Goal: Register for event/course: Sign up to attend an event or enroll in a course

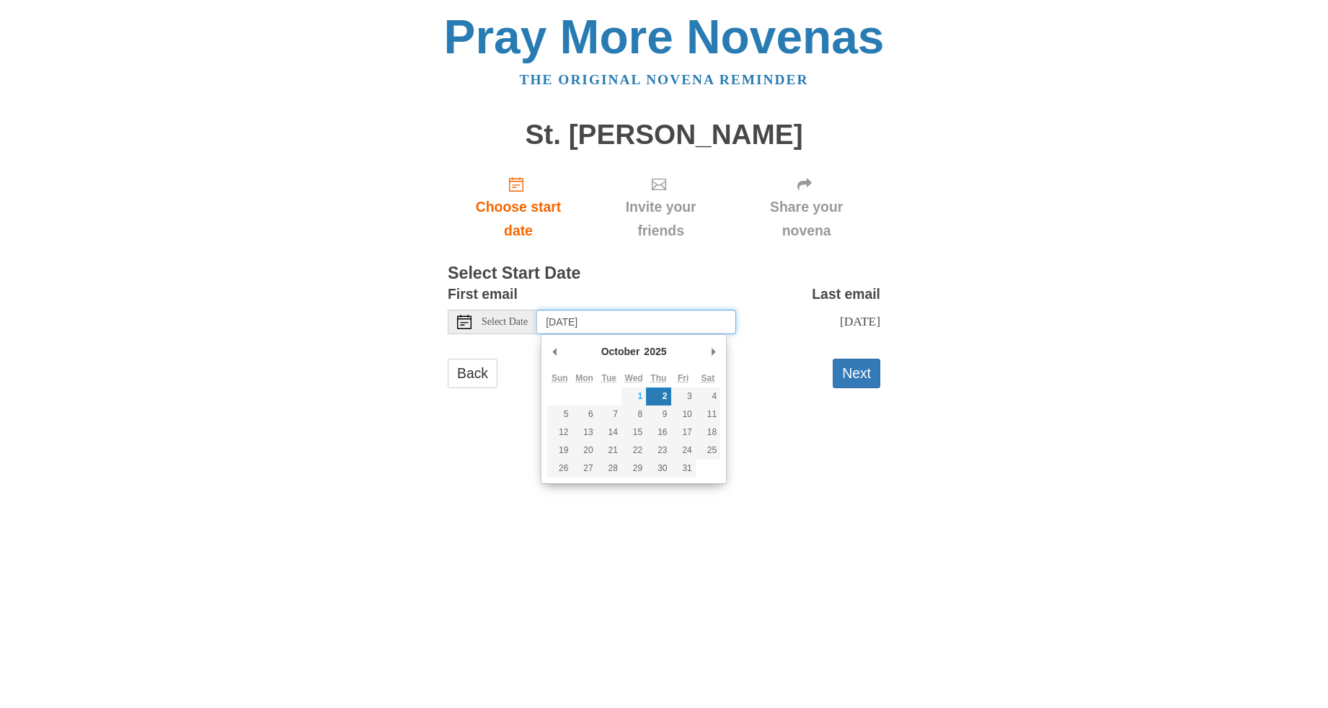
drag, startPoint x: 653, startPoint y: 321, endPoint x: 663, endPoint y: 320, distance: 10.1
click at [652, 320] on input "Thursday, October 2nd" at bounding box center [636, 322] width 199 height 25
type input "Wednesday, October 1st"
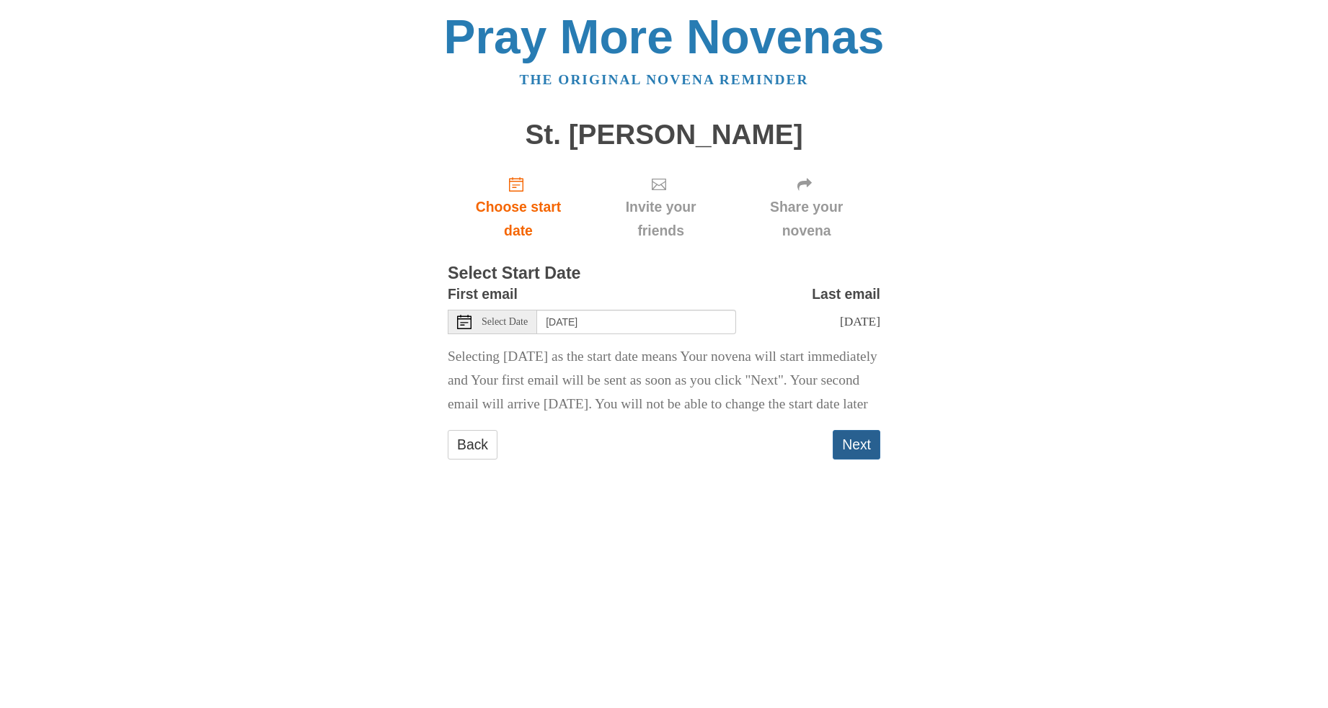
click at [858, 460] on button "Next" at bounding box center [856, 445] width 48 height 30
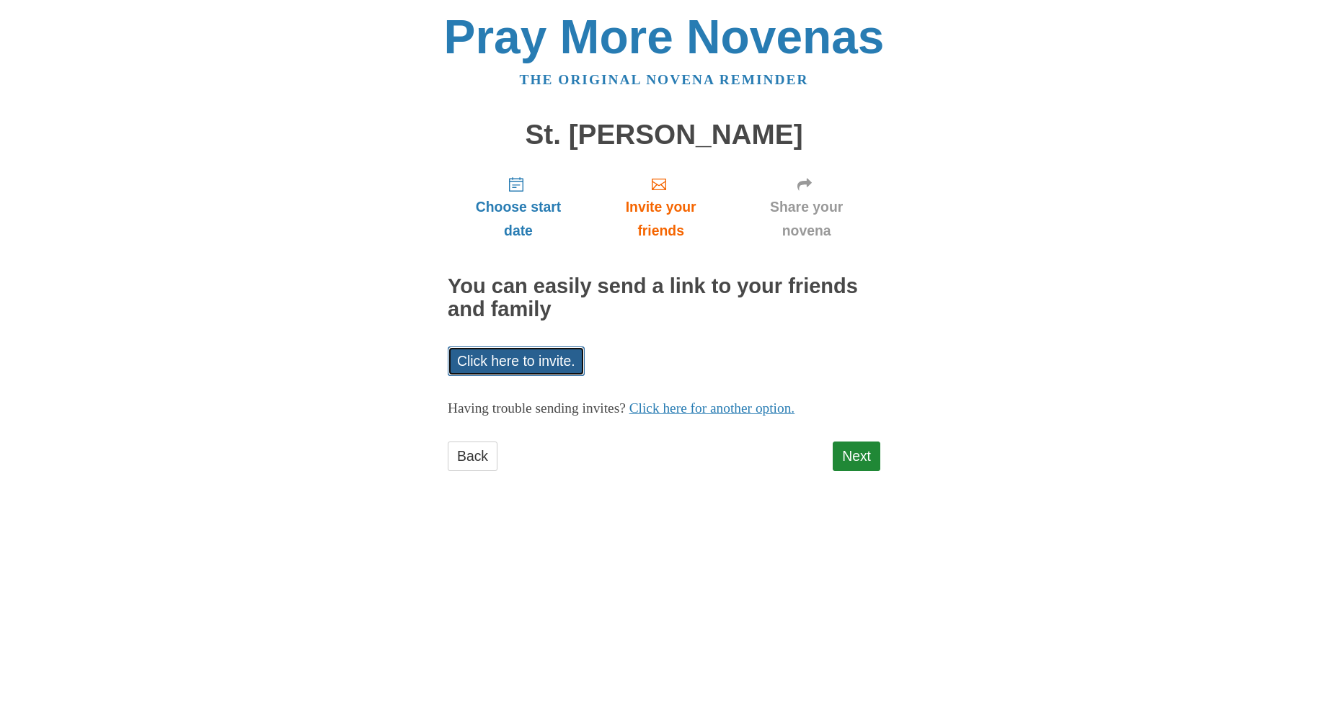
click at [542, 364] on link "Click here to invite." at bounding box center [516, 362] width 137 height 30
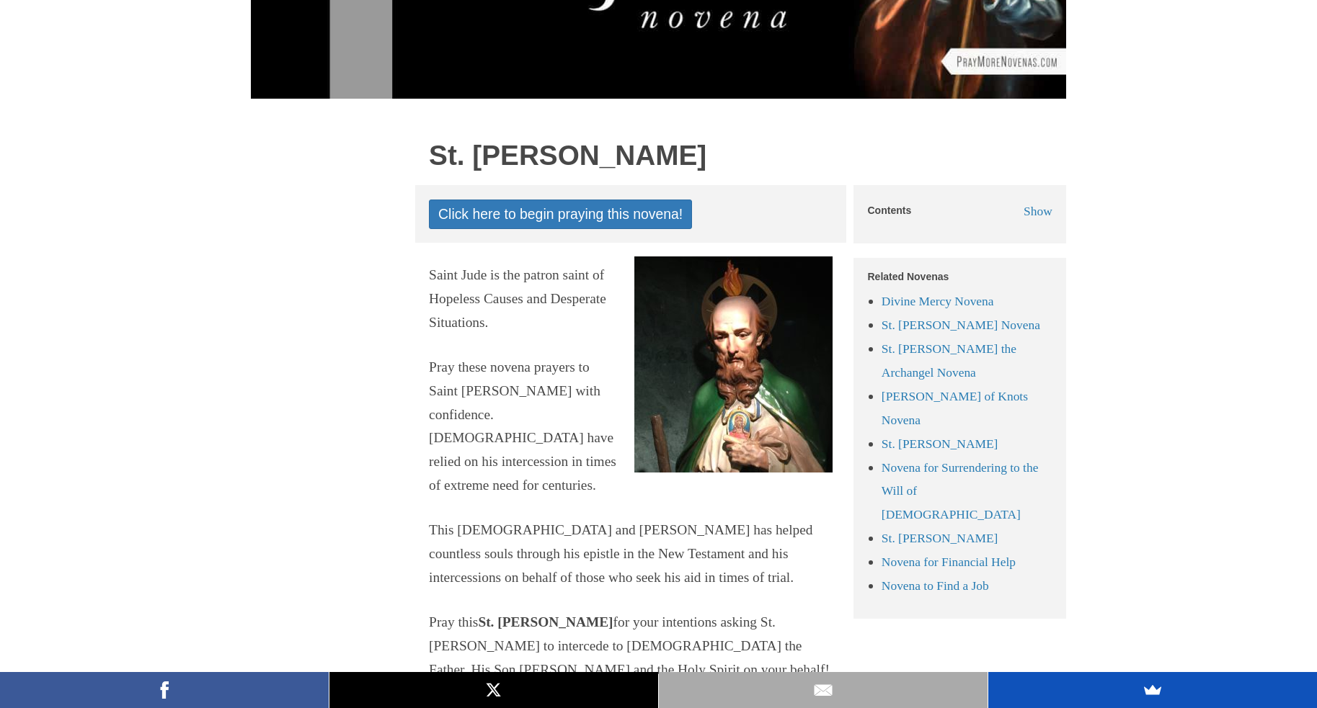
scroll to position [360, 0]
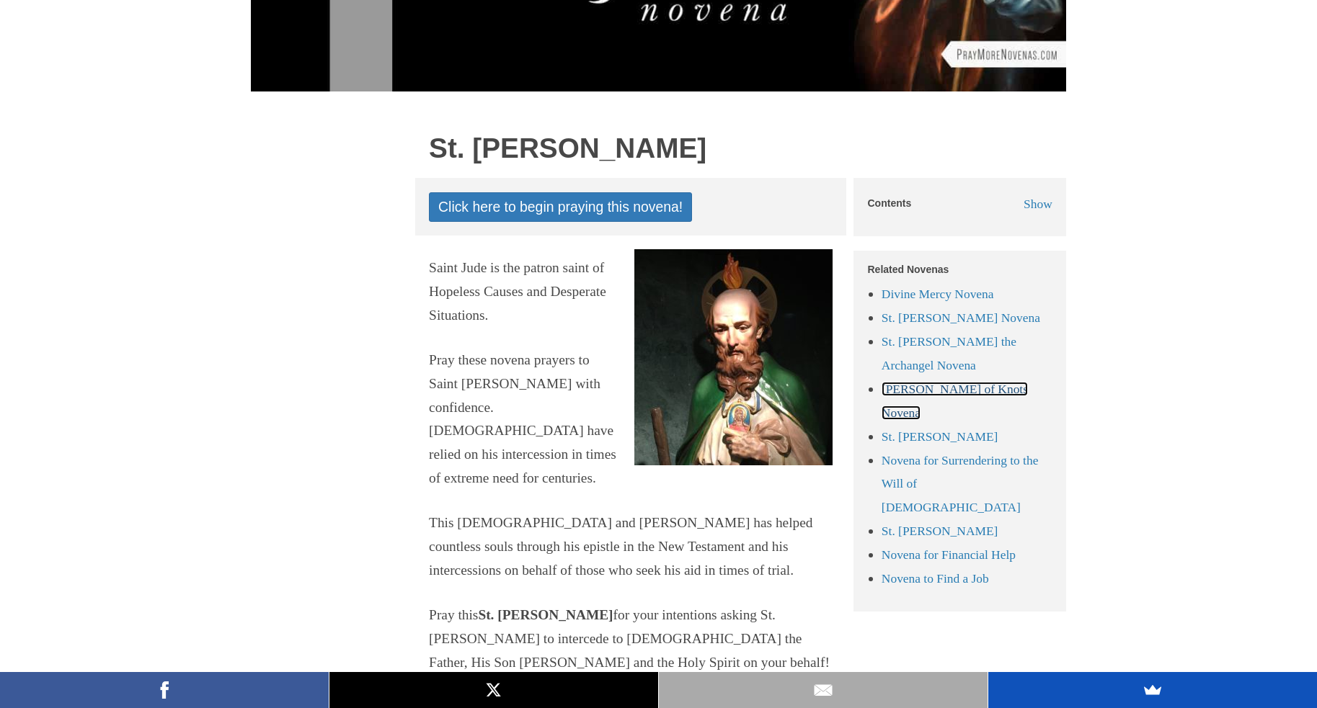
click at [916, 394] on link "[PERSON_NAME] of Knots Novena" at bounding box center [954, 401] width 146 height 38
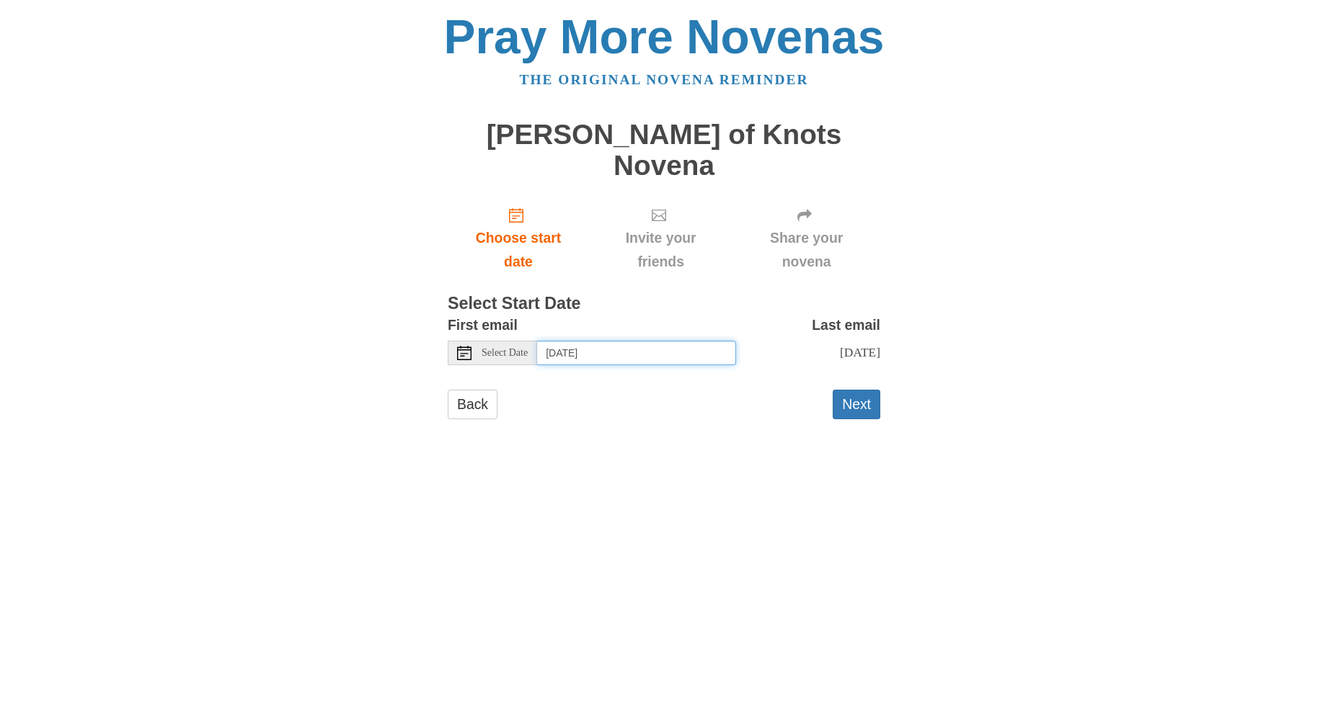
click at [631, 341] on input "[DATE]" at bounding box center [636, 353] width 199 height 25
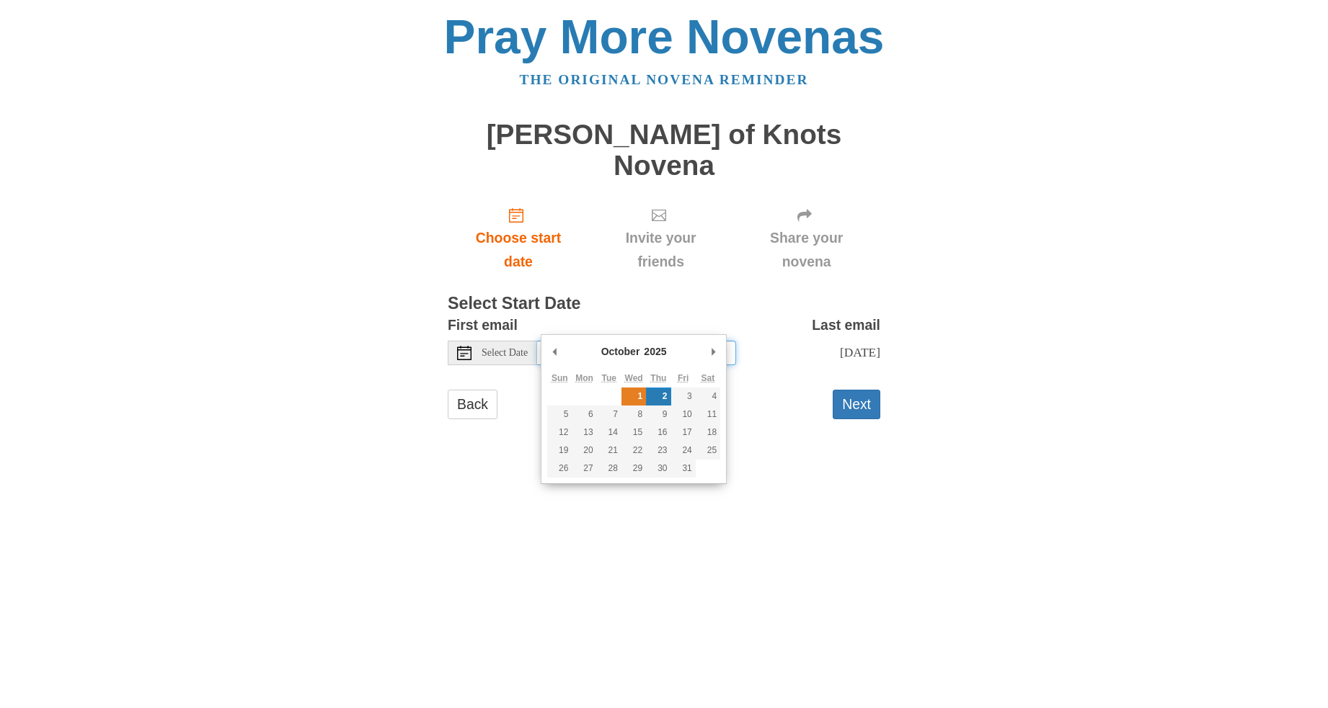
type input "[DATE]"
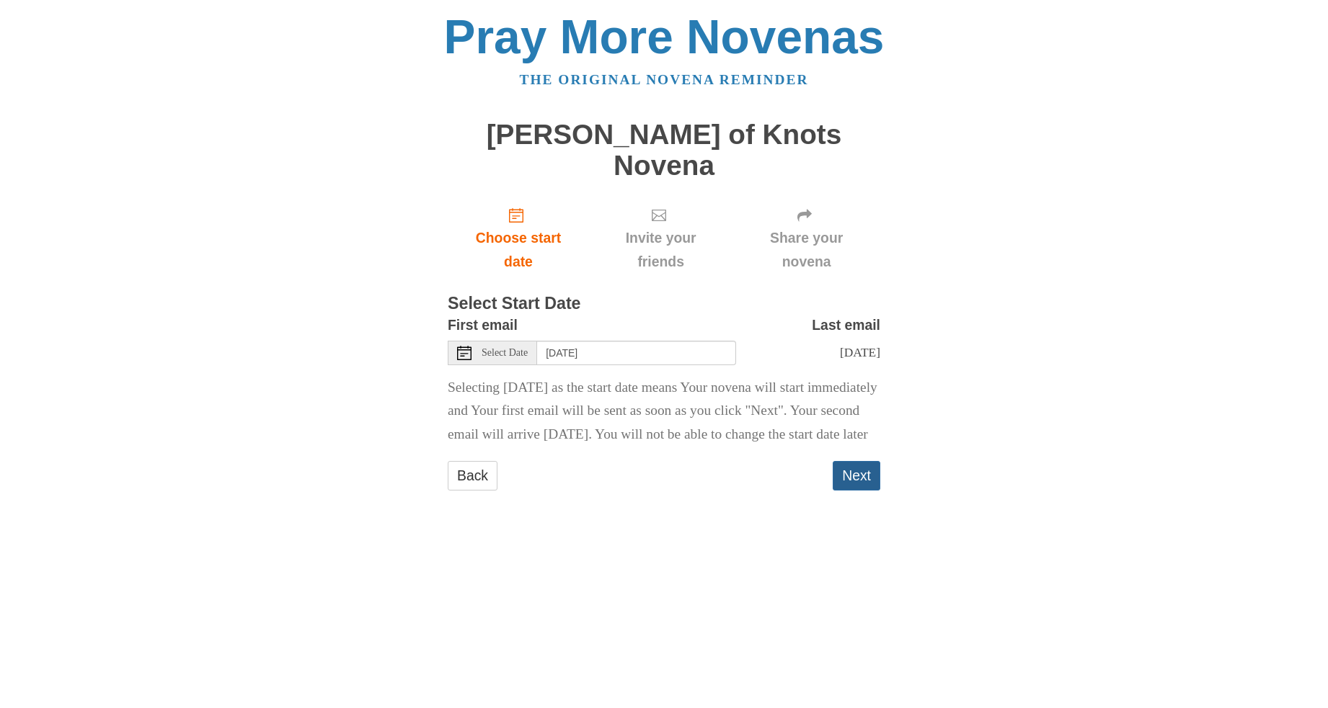
click at [858, 470] on button "Next" at bounding box center [856, 476] width 48 height 30
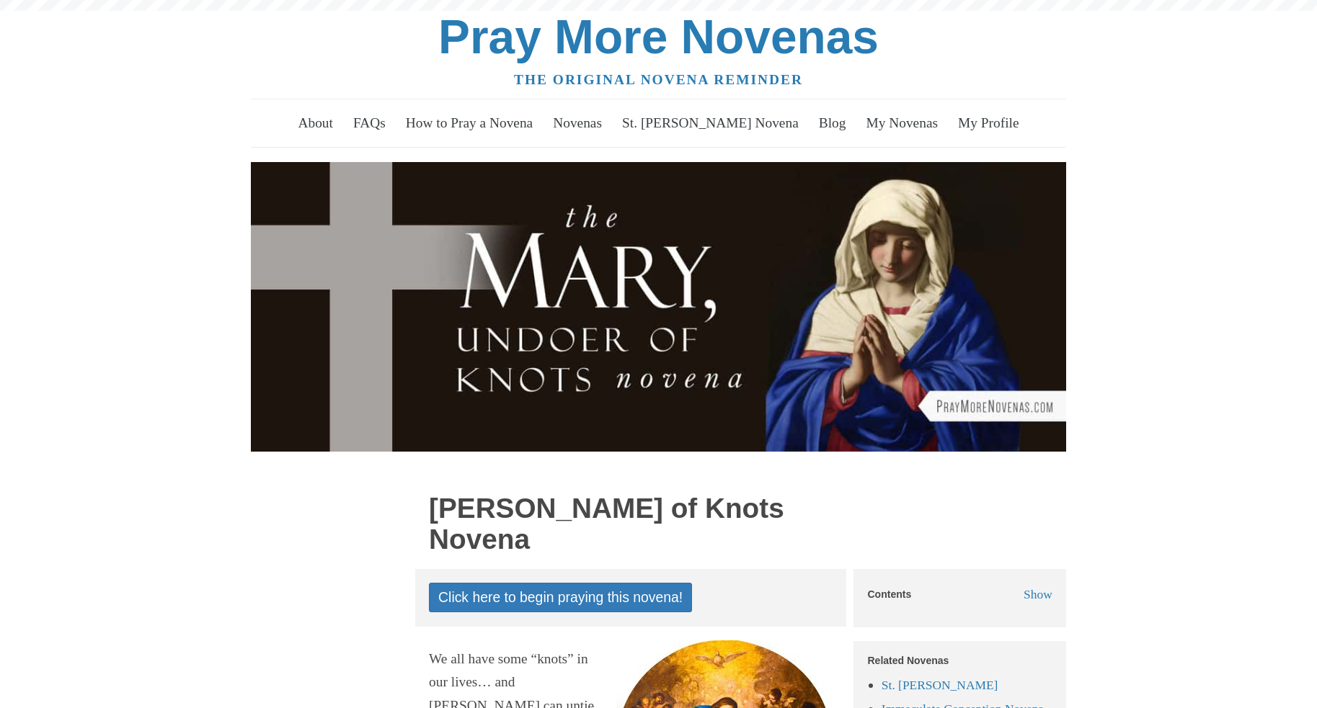
scroll to position [650, 0]
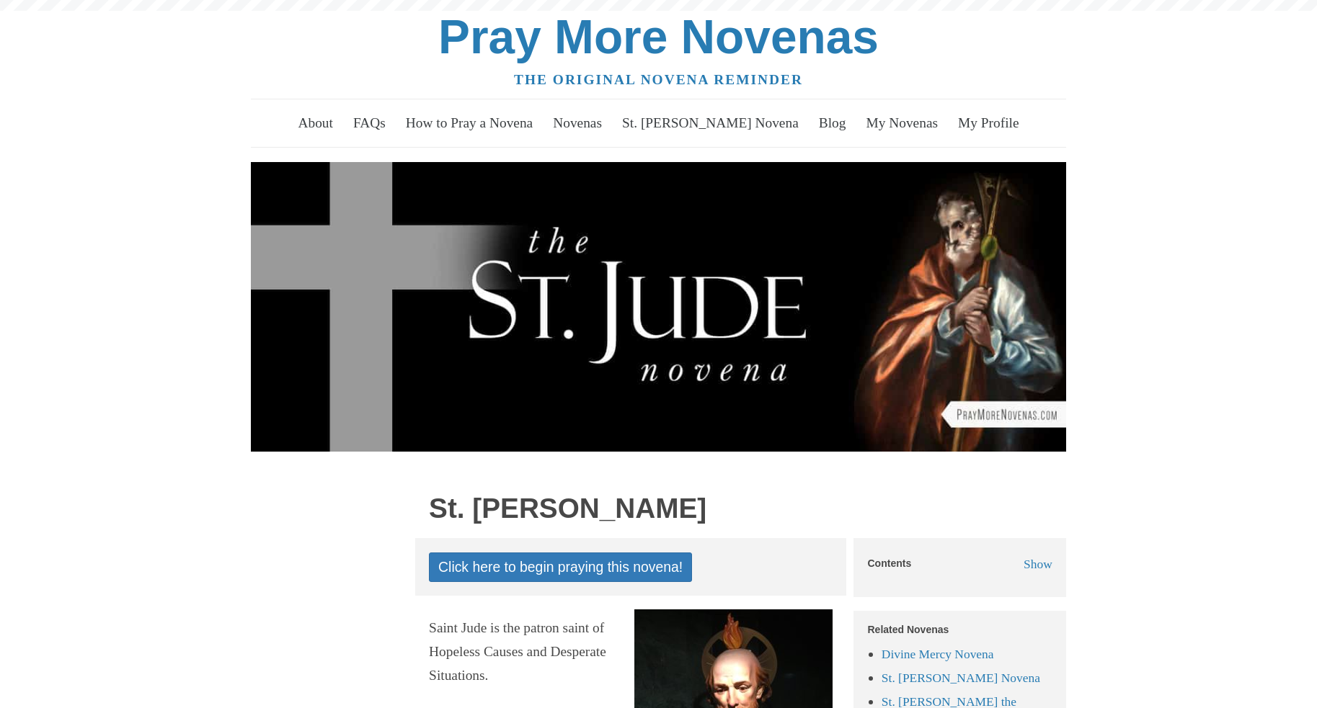
scroll to position [651, 0]
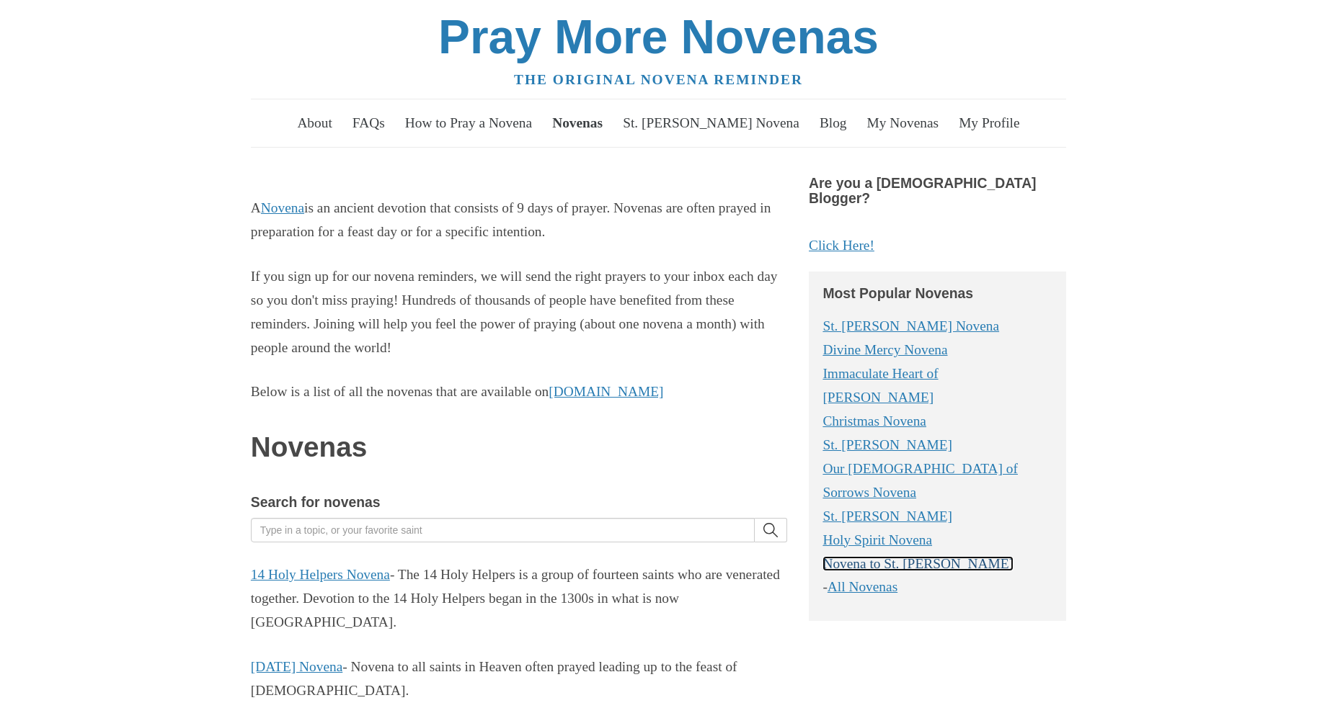
click at [872, 556] on link "Novena to St. Anthony" at bounding box center [917, 563] width 191 height 15
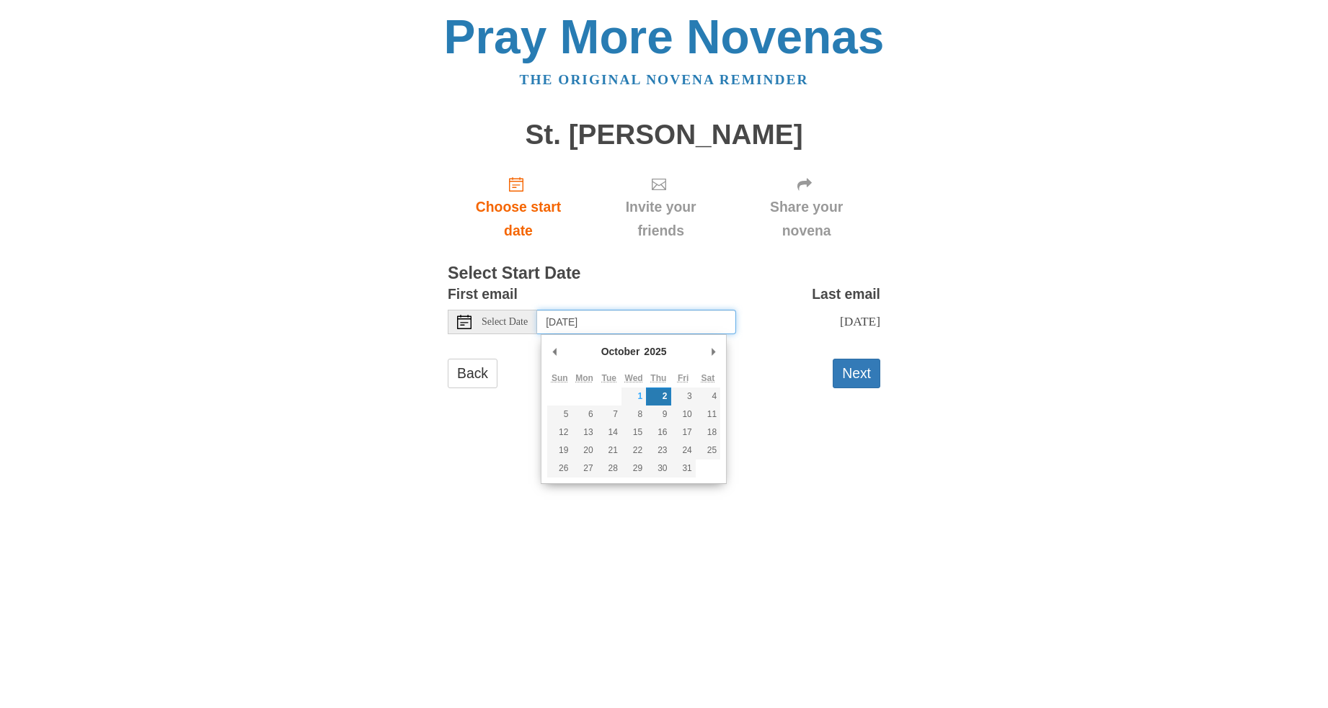
click at [594, 326] on input "Thursday, October 2nd" at bounding box center [636, 322] width 199 height 25
type input "Wednesday, October 1st"
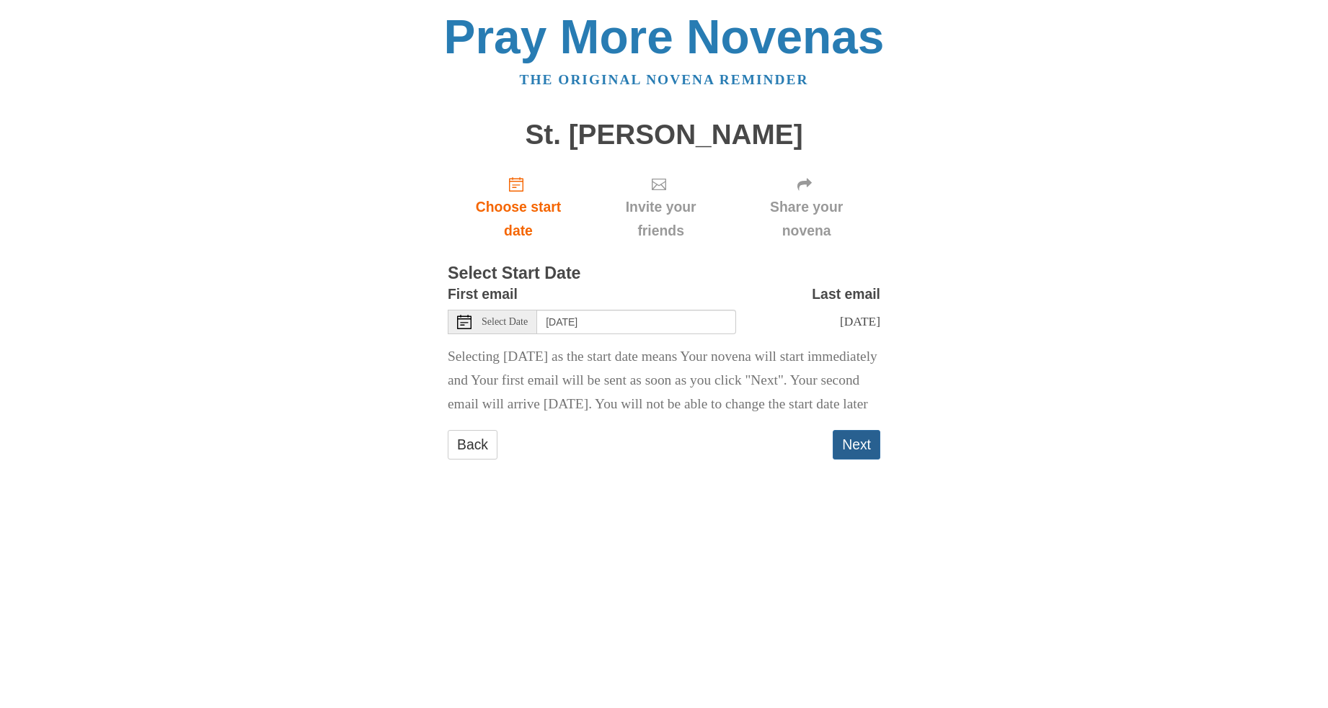
click at [855, 460] on button "Next" at bounding box center [856, 445] width 48 height 30
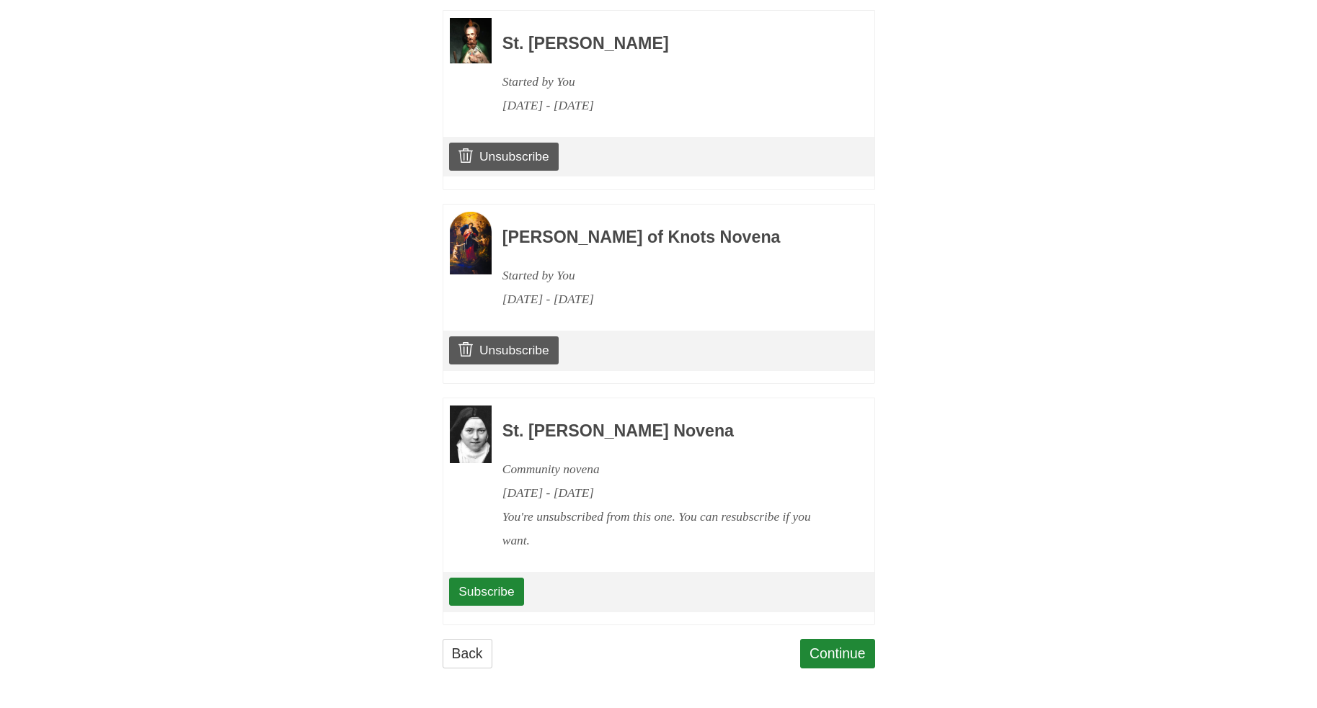
scroll to position [875, 0]
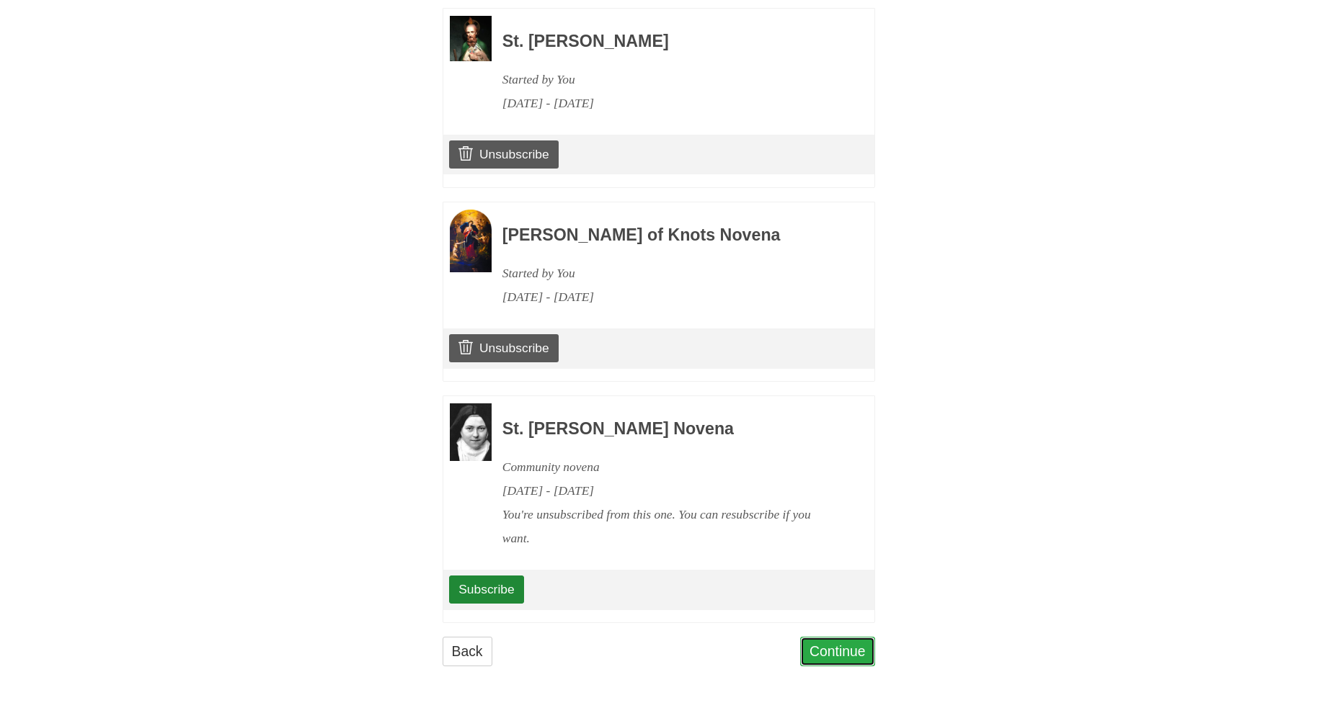
click at [856, 652] on link "Continue" at bounding box center [837, 652] width 75 height 30
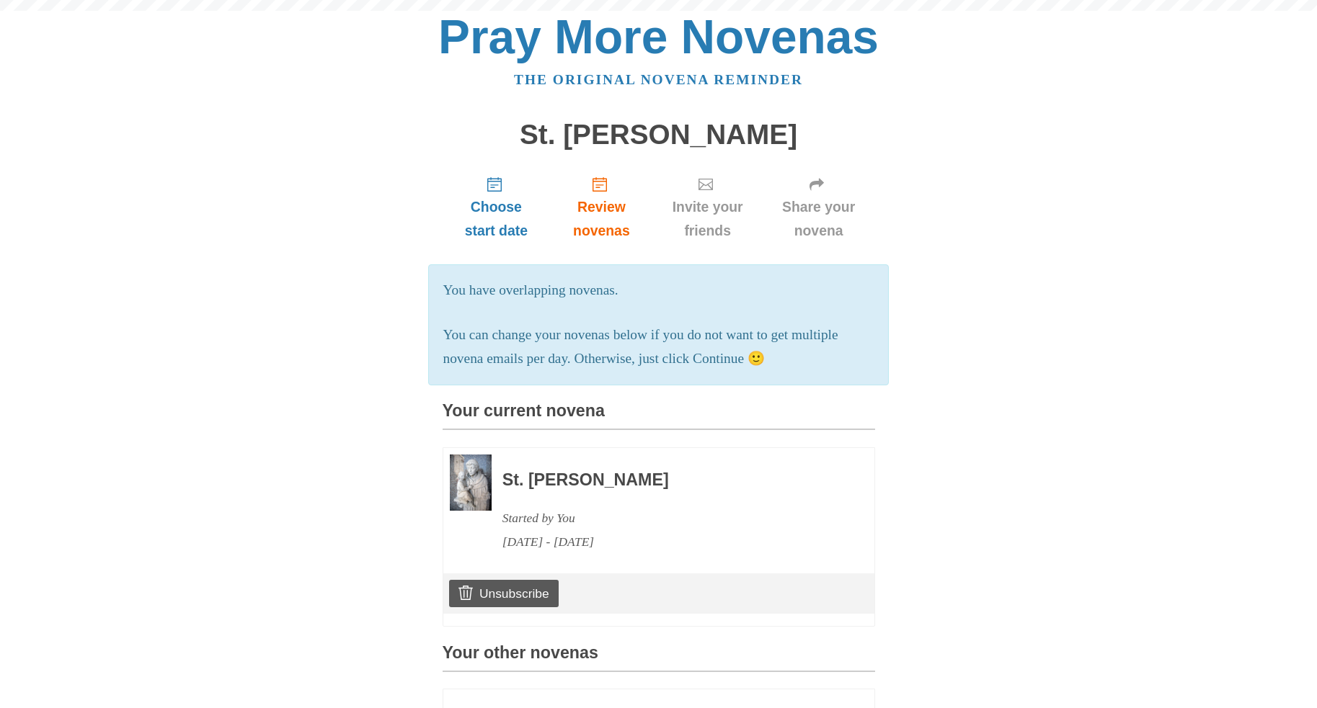
scroll to position [875, 0]
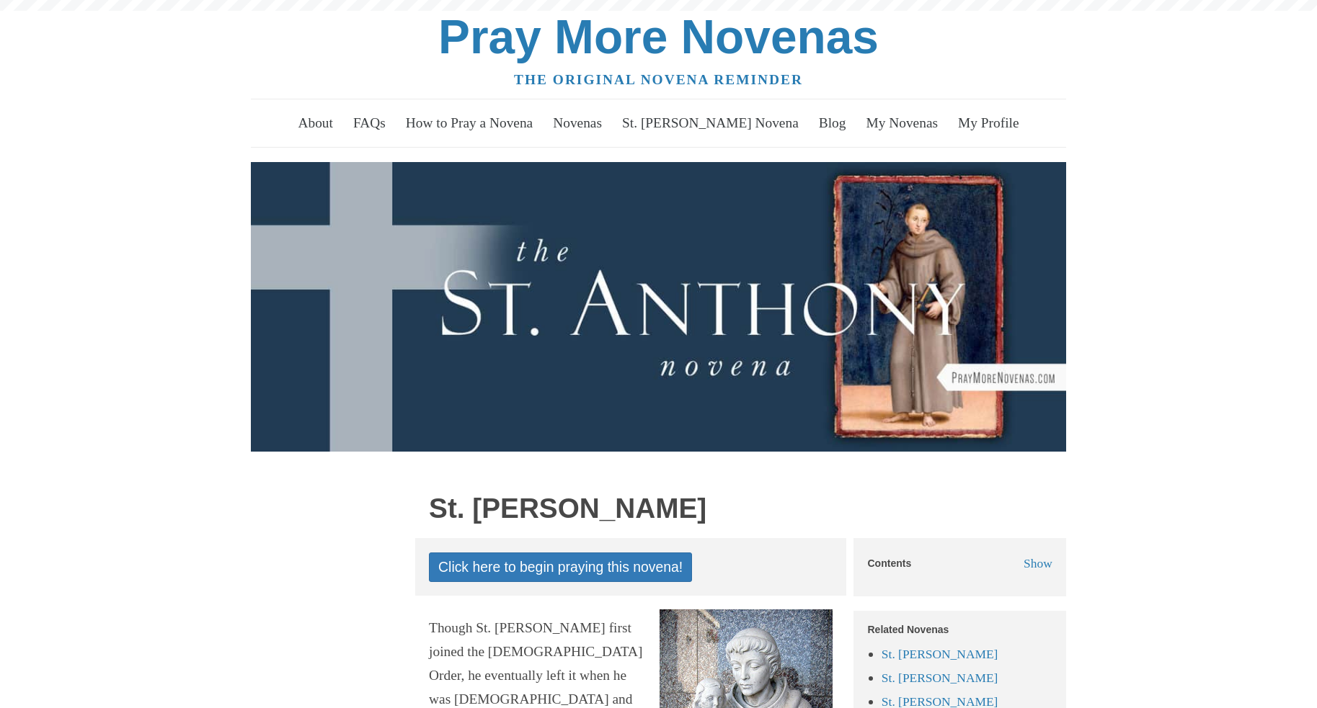
scroll to position [144, 0]
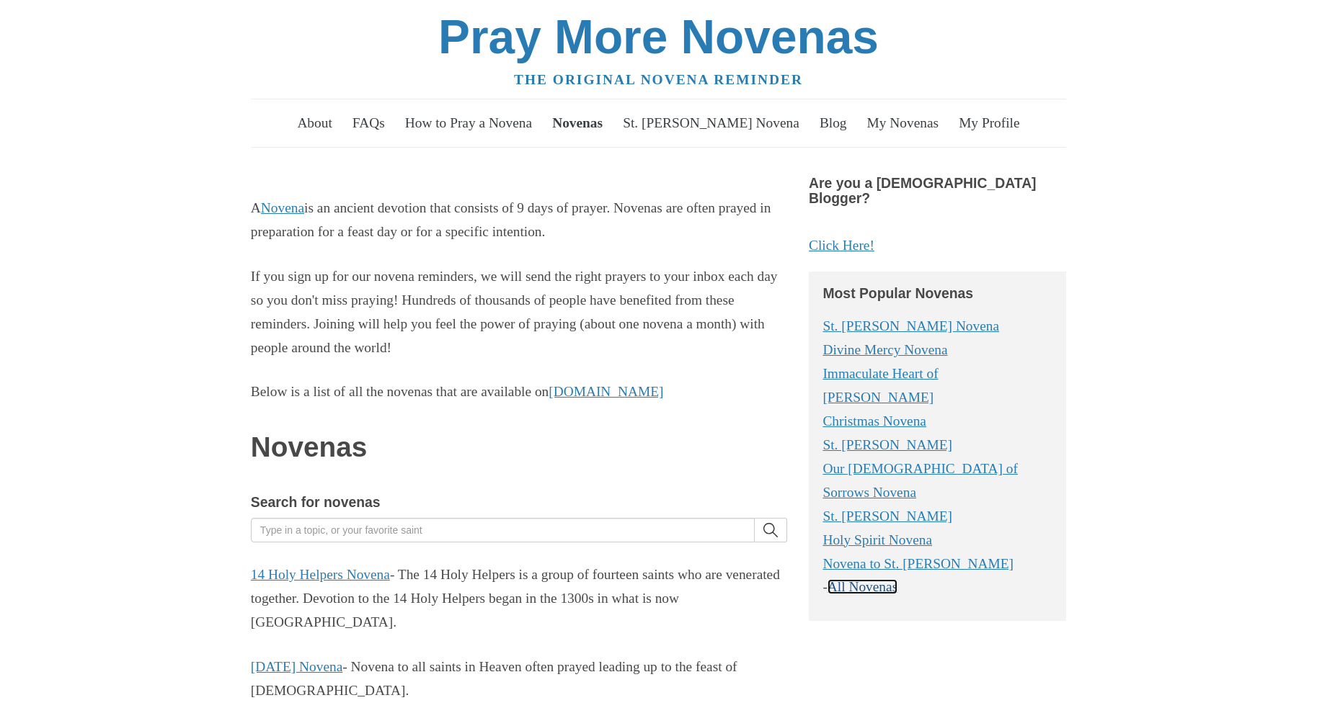
click at [884, 579] on link "All Novenas" at bounding box center [862, 586] width 70 height 15
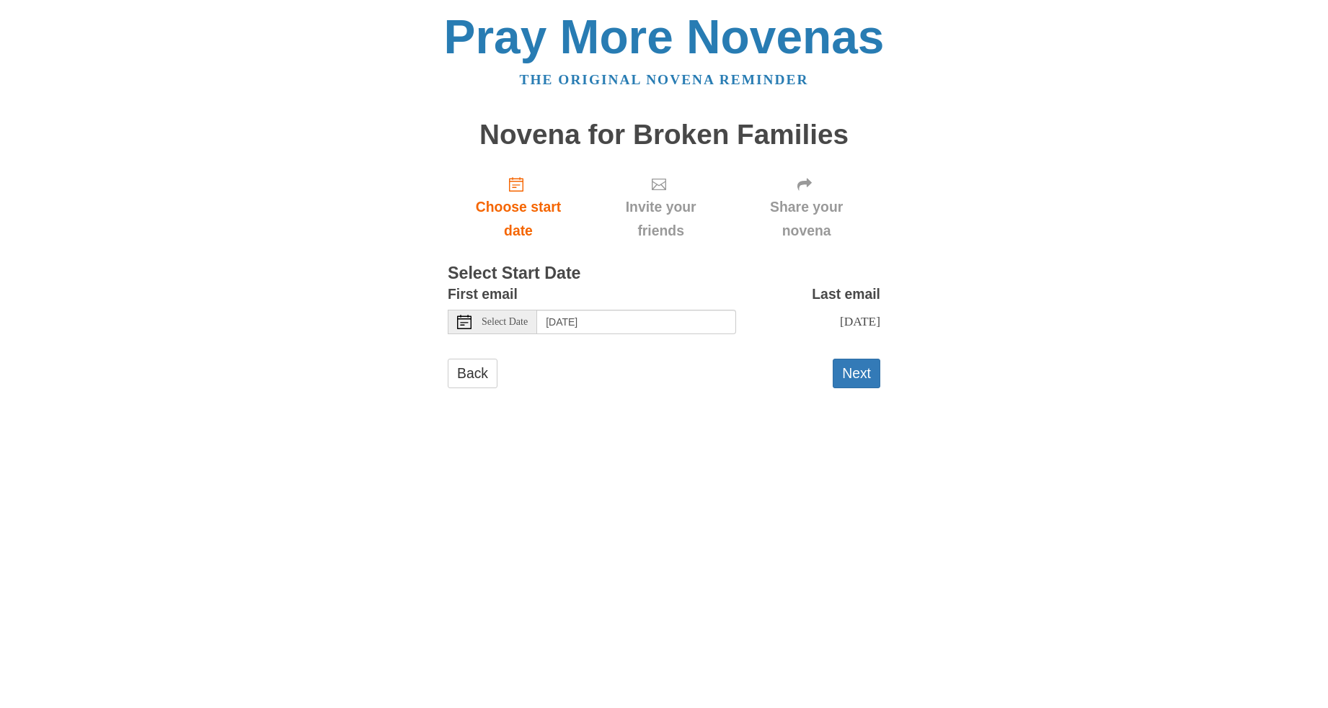
click at [517, 325] on span "Select Date" at bounding box center [504, 322] width 46 height 10
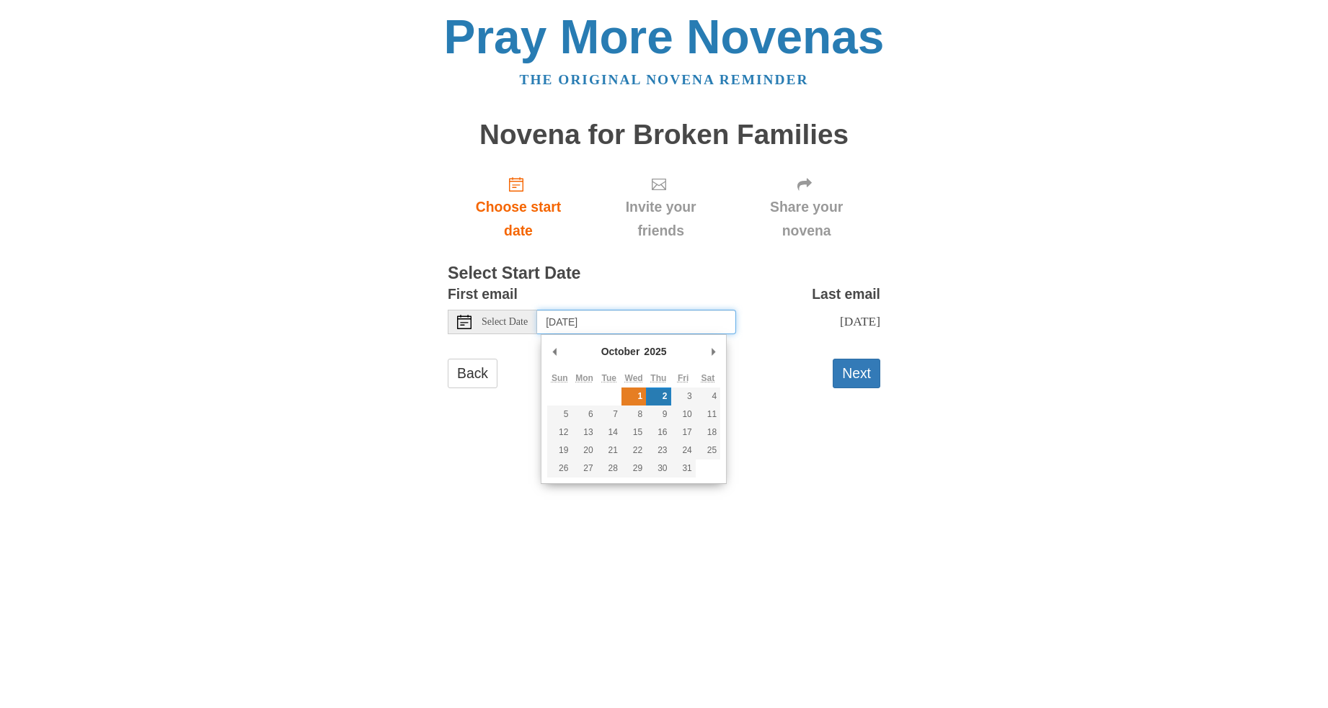
type input "Wednesday, October 1st"
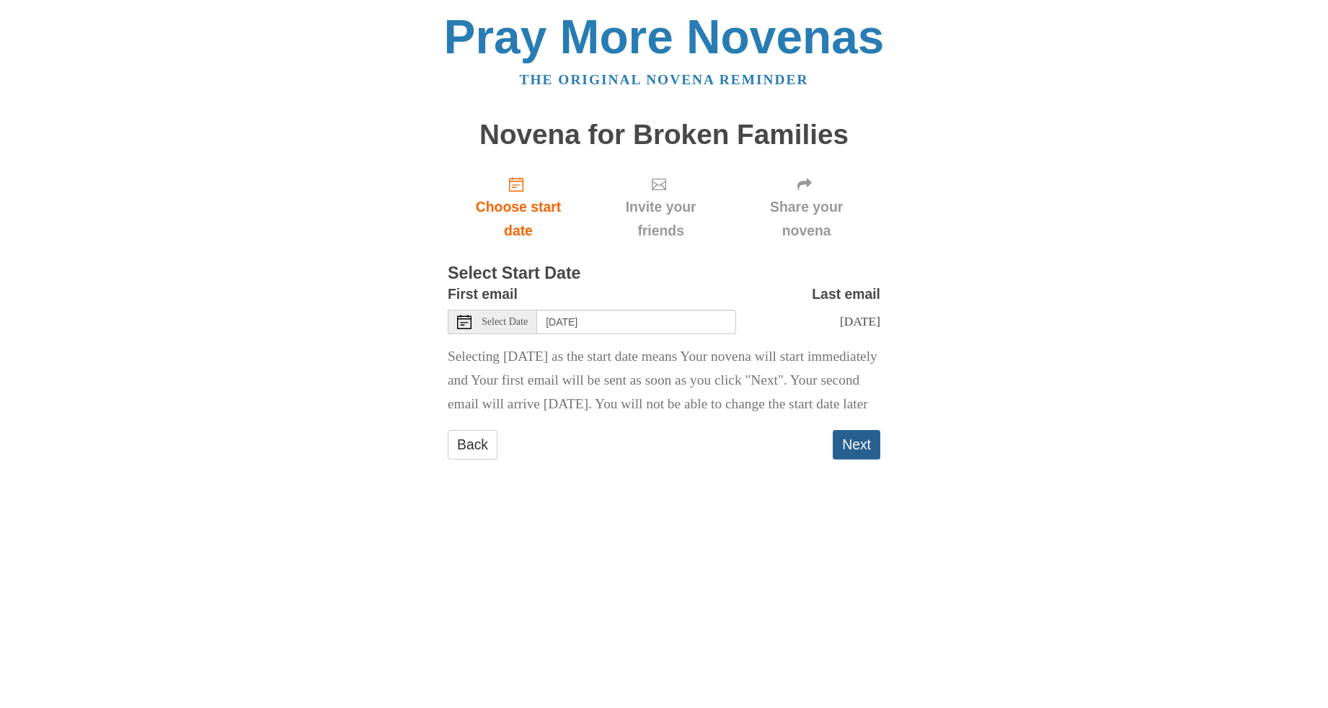
click at [861, 460] on button "Next" at bounding box center [856, 445] width 48 height 30
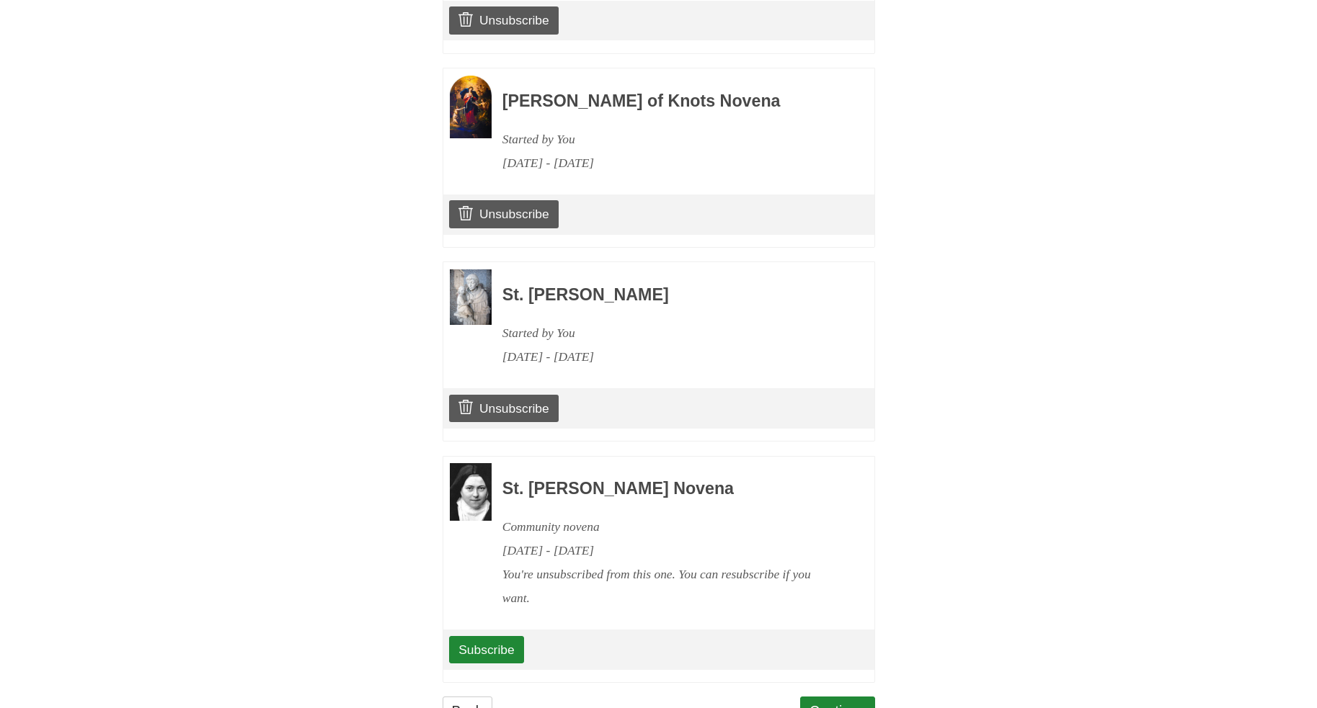
scroll to position [1070, 0]
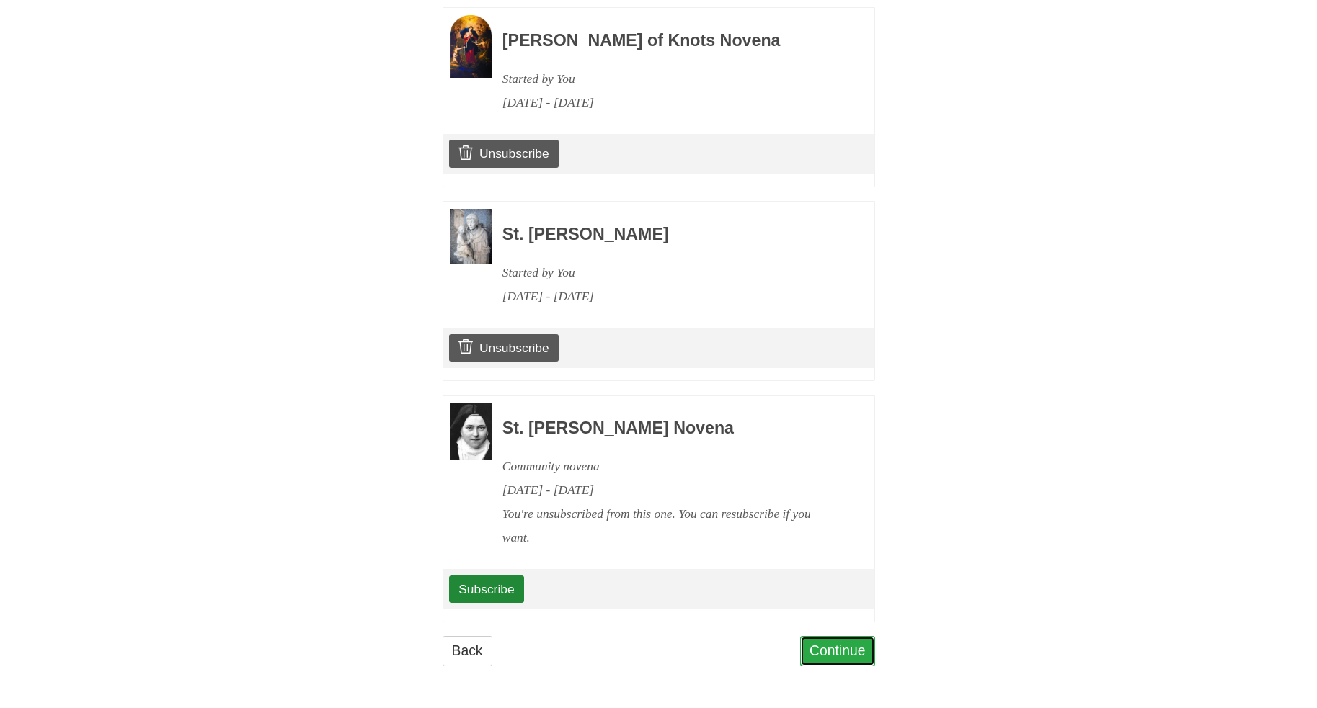
click at [858, 659] on link "Continue" at bounding box center [837, 651] width 75 height 30
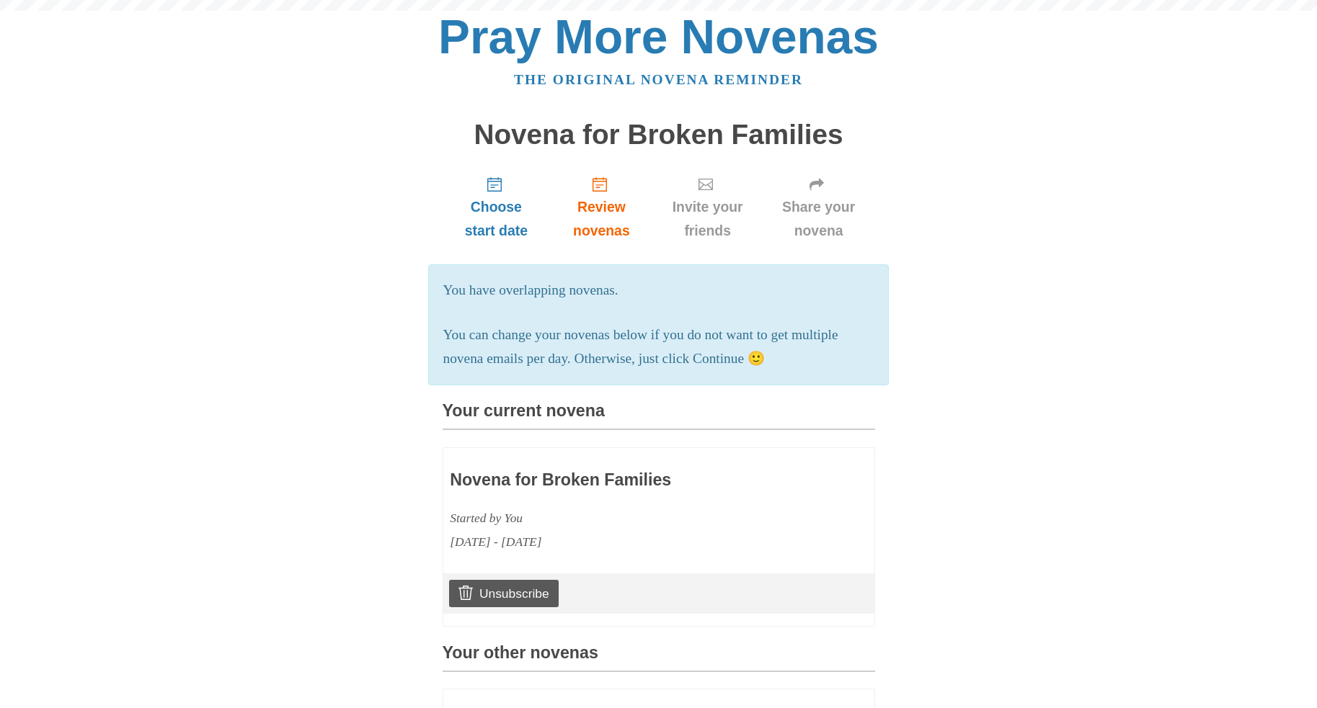
scroll to position [1070, 0]
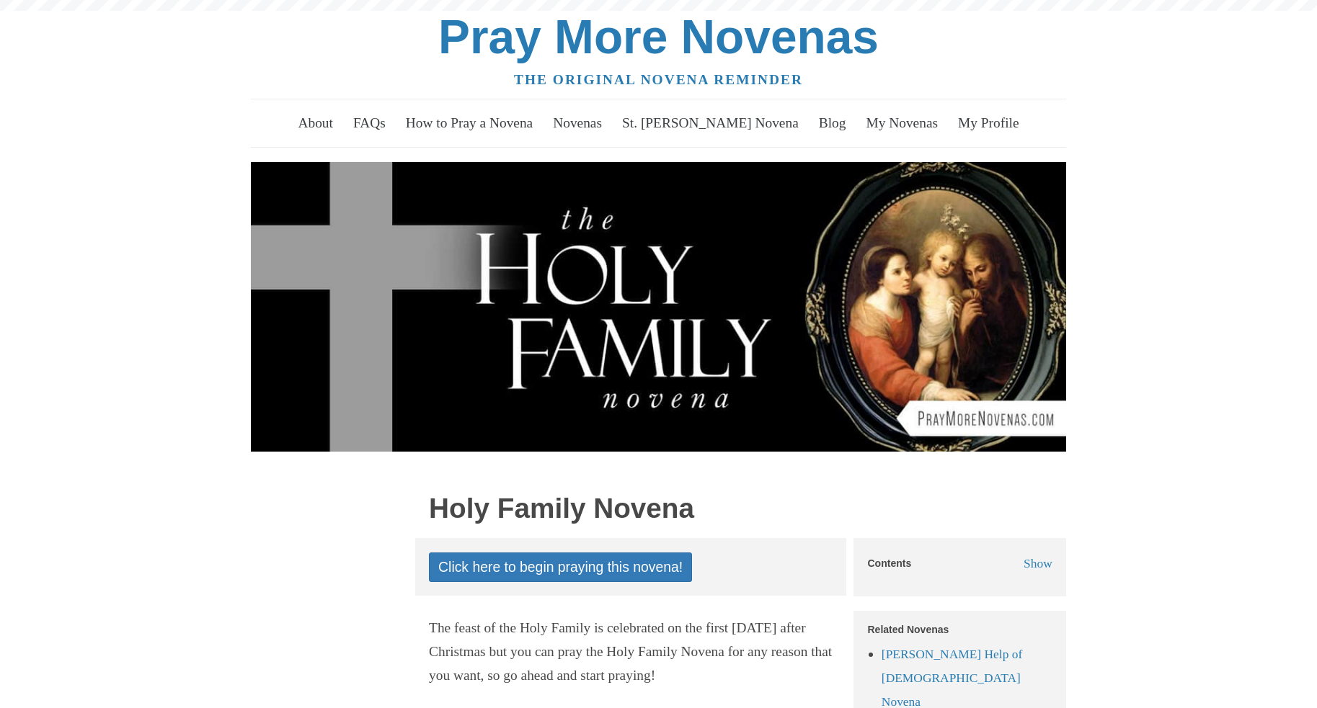
scroll to position [288, 0]
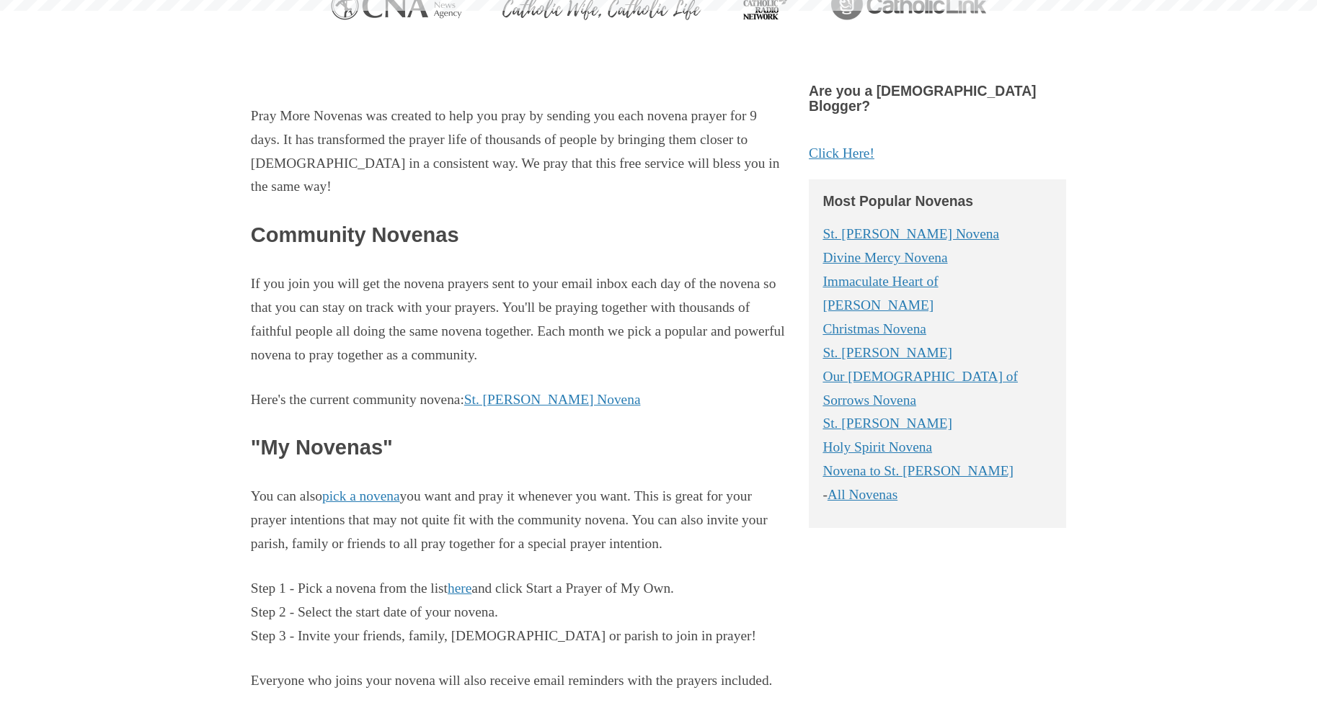
scroll to position [533, 0]
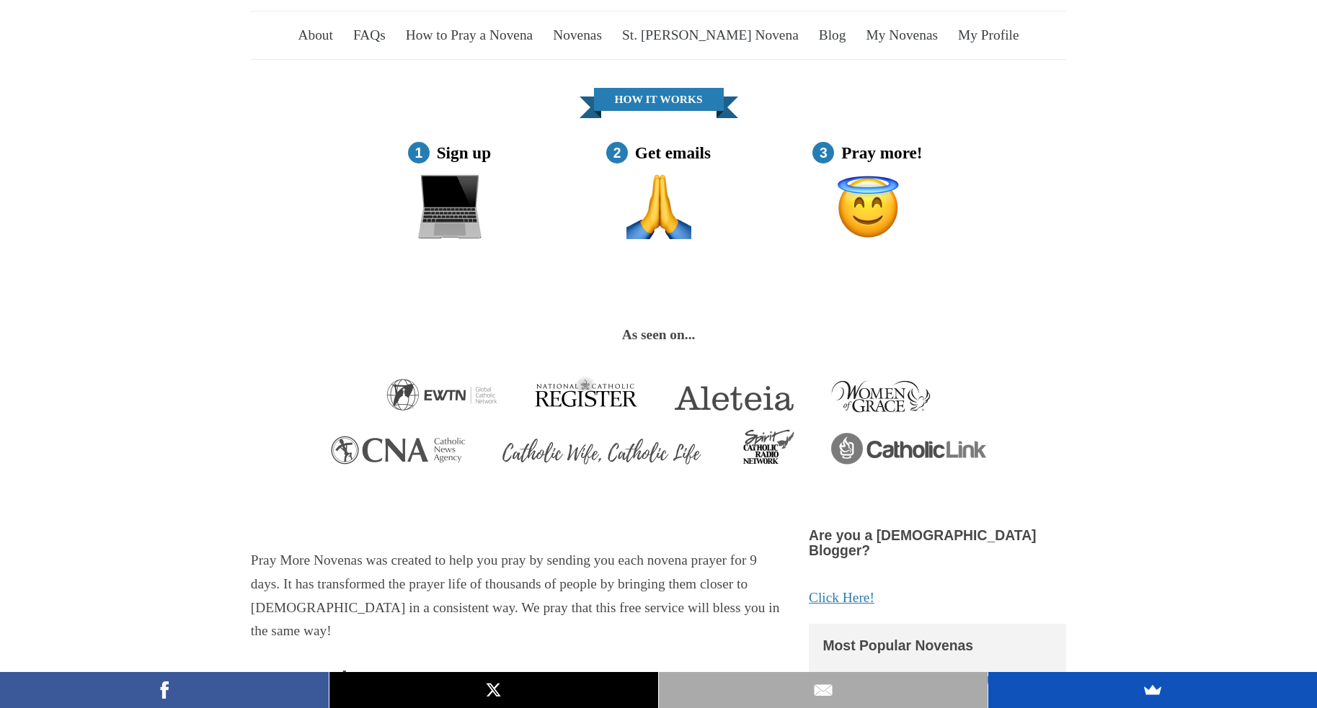
scroll to position [0, 0]
